Goal: Information Seeking & Learning: Learn about a topic

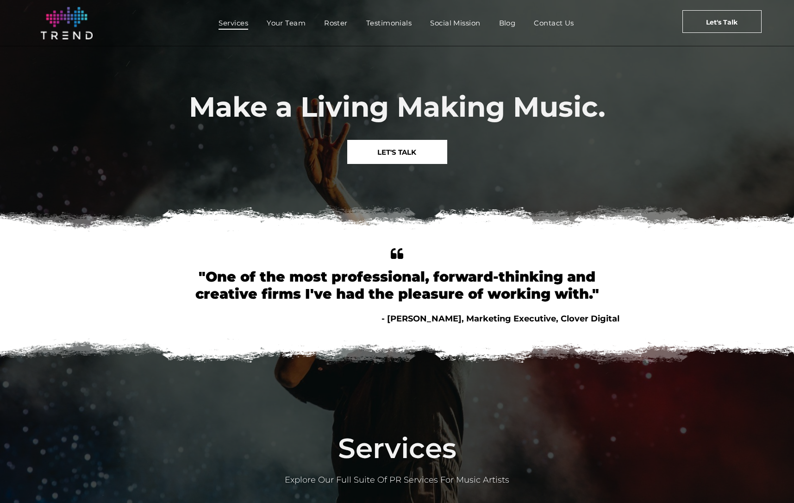
click at [236, 24] on span "Services" at bounding box center [233, 22] width 30 height 13
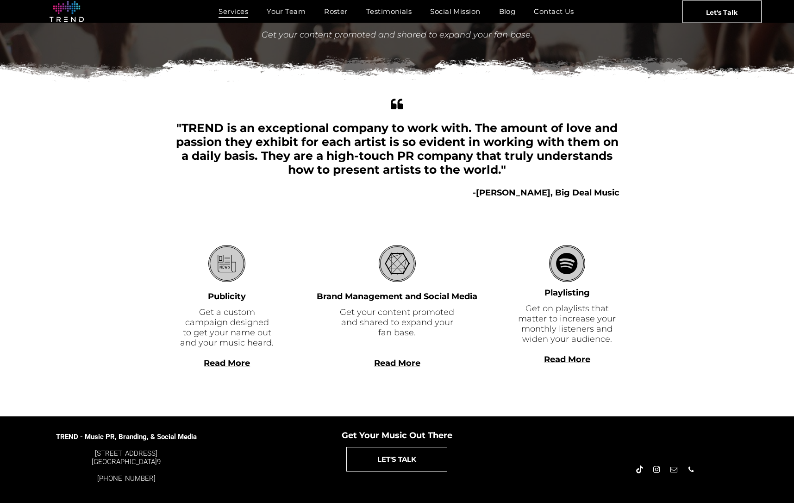
scroll to position [129, 0]
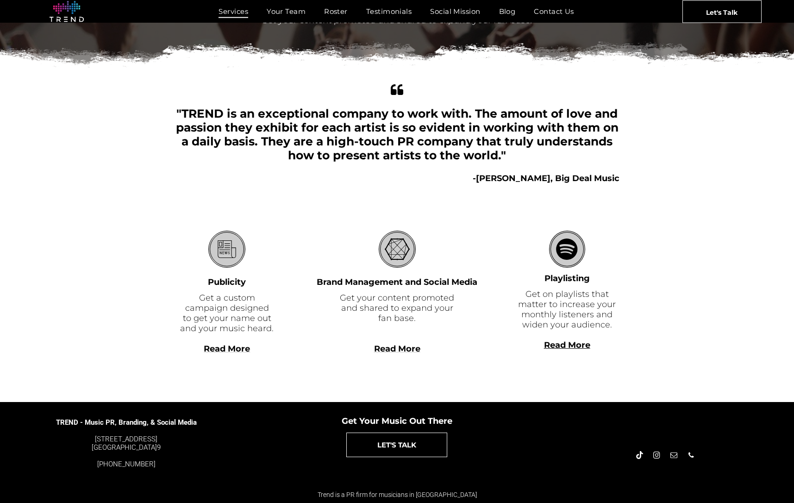
click at [407, 350] on span "Read More" at bounding box center [397, 348] width 46 height 10
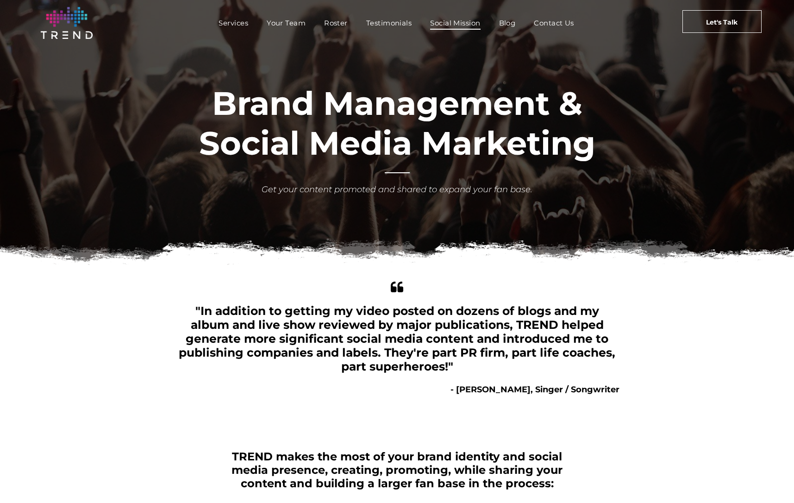
click at [447, 22] on span "Social Mission" at bounding box center [455, 22] width 50 height 13
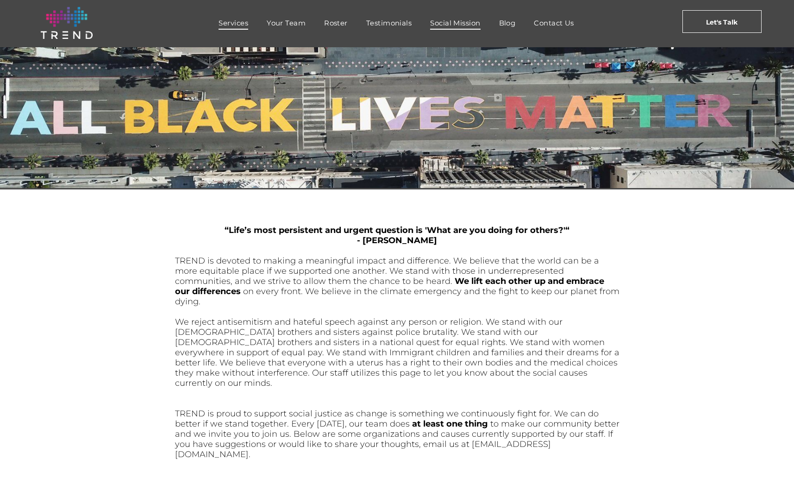
click at [236, 22] on span "Services" at bounding box center [233, 22] width 30 height 13
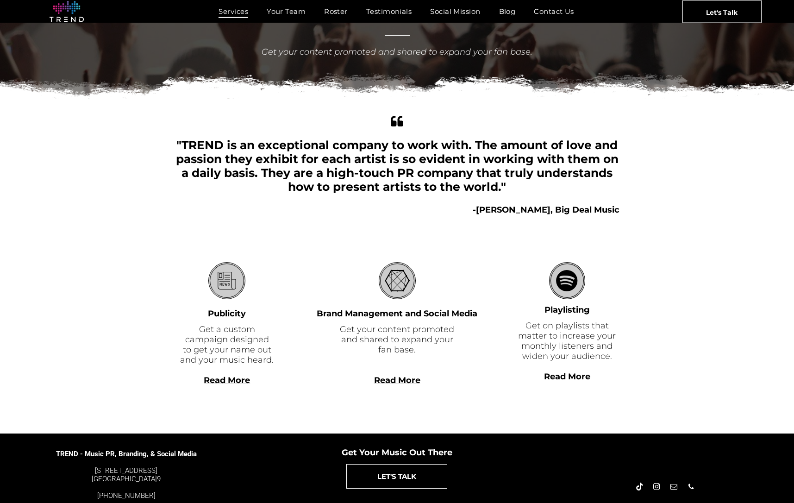
scroll to position [129, 0]
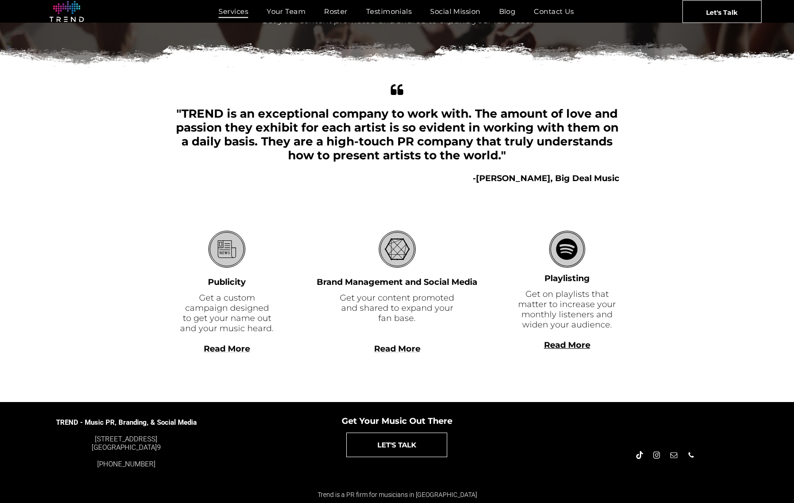
click at [400, 348] on span "Read More" at bounding box center [397, 348] width 46 height 10
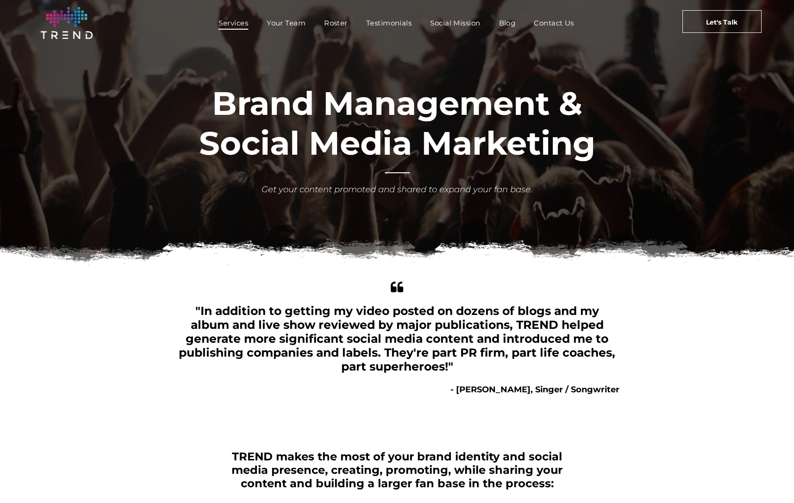
click at [242, 25] on span "Services" at bounding box center [233, 22] width 30 height 13
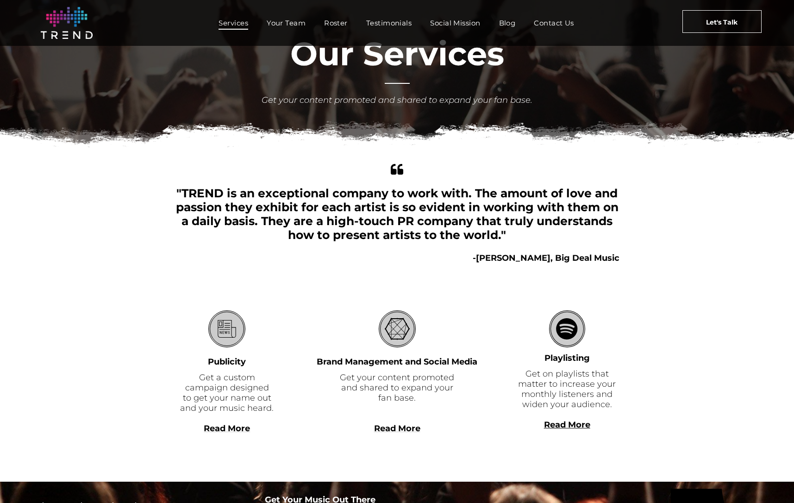
scroll to position [129, 0]
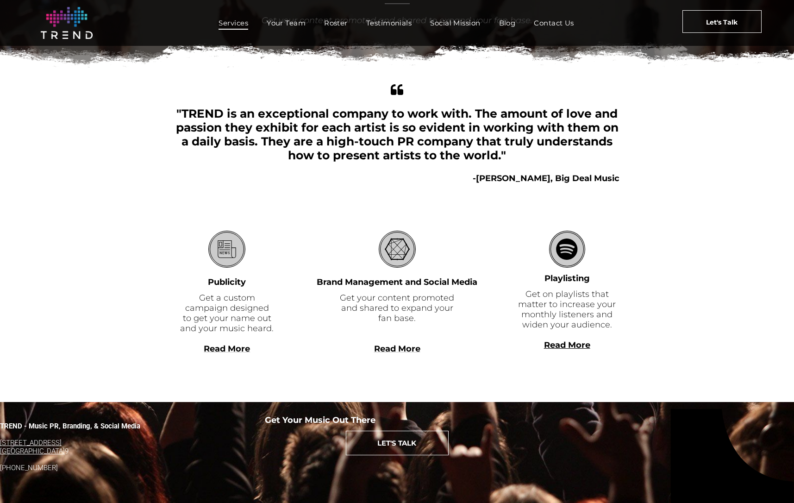
click at [229, 349] on span "Read More" at bounding box center [227, 348] width 46 height 10
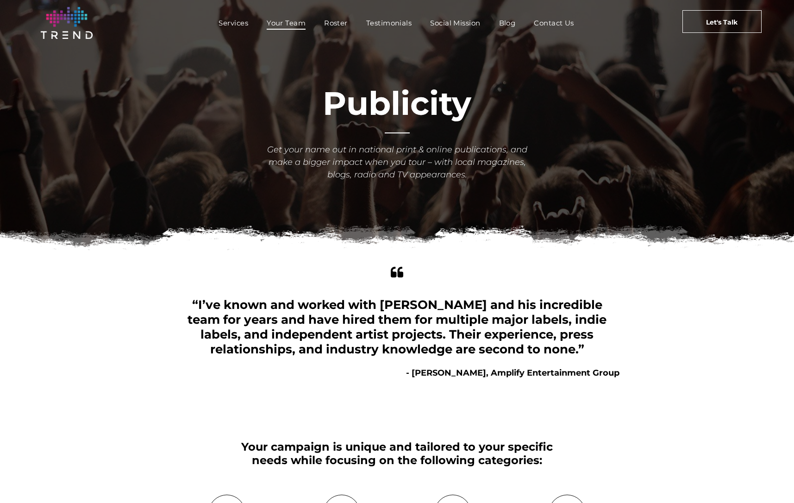
click at [291, 26] on span "Your Team" at bounding box center [286, 22] width 39 height 13
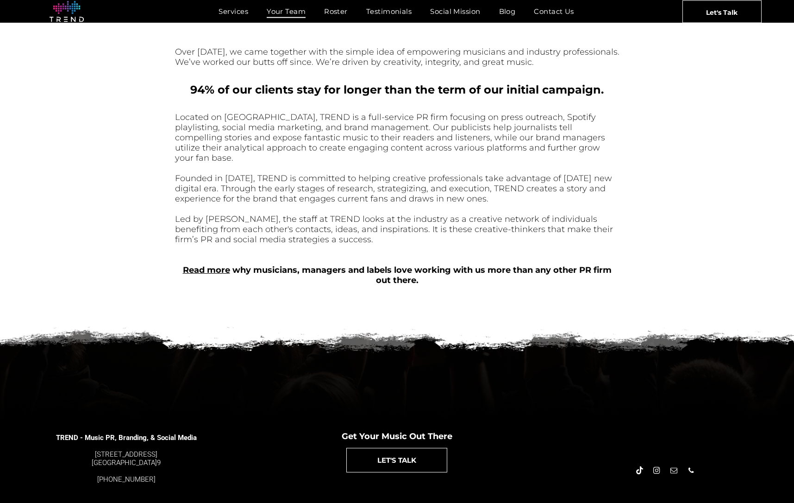
scroll to position [291, 0]
click at [216, 265] on link "Read more" at bounding box center [206, 270] width 47 height 10
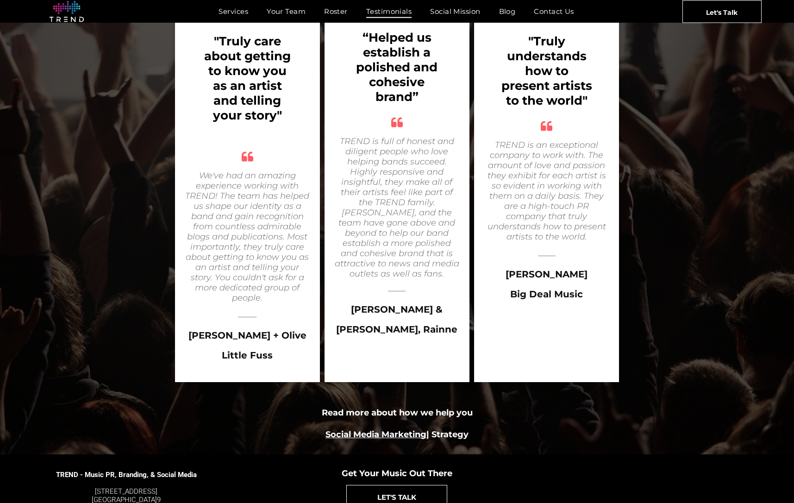
scroll to position [1499, 0]
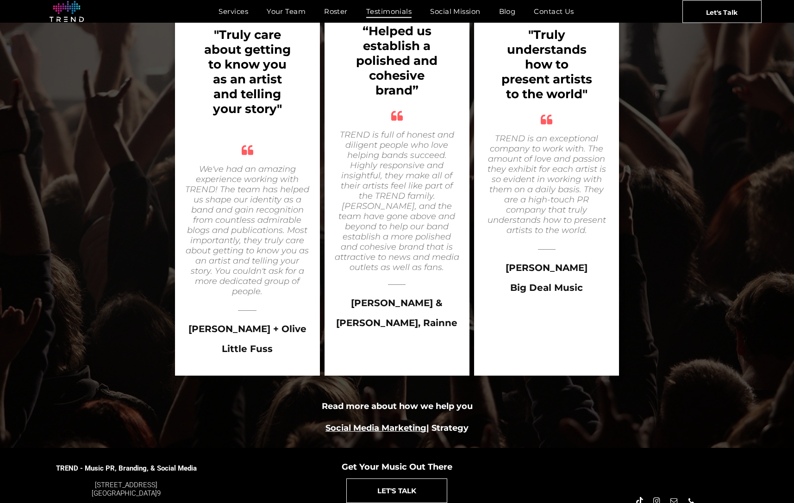
click at [381, 422] on link "Social Media Marketing" at bounding box center [375, 427] width 101 height 10
